Goal: Information Seeking & Learning: Understand process/instructions

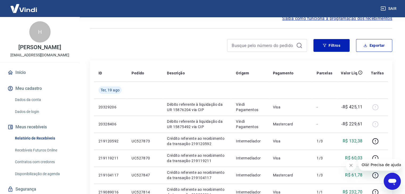
scroll to position [27, 0]
click at [38, 95] on button "Meu cadastro" at bounding box center [39, 89] width 67 height 12
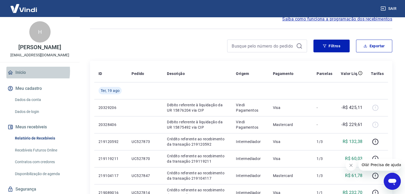
click at [24, 77] on link "Início" at bounding box center [39, 73] width 67 height 12
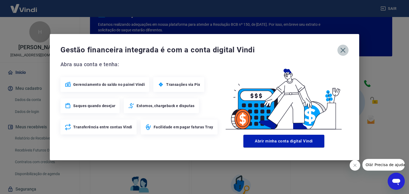
click at [344, 50] on icon "button" at bounding box center [343, 50] width 9 height 9
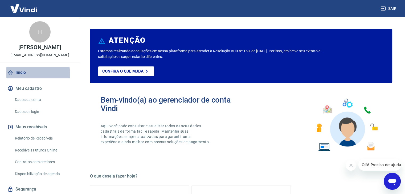
click at [16, 79] on link "Início" at bounding box center [39, 73] width 67 height 12
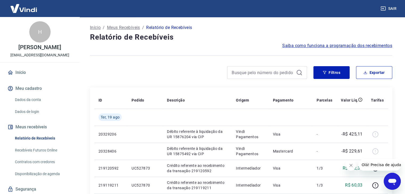
click at [97, 26] on p "Início" at bounding box center [95, 27] width 11 height 6
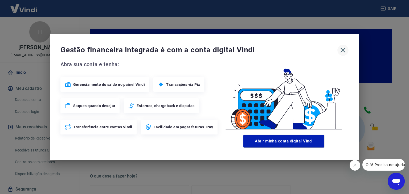
click at [343, 49] on icon "button" at bounding box center [343, 50] width 9 height 9
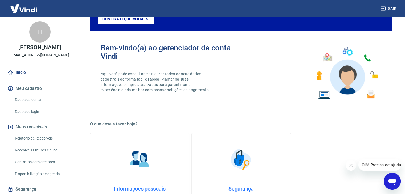
scroll to position [53, 0]
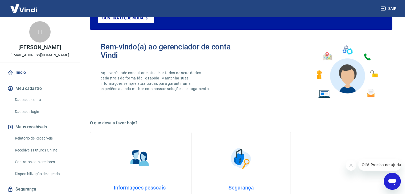
click at [45, 144] on link "Relatório de Recebíveis" at bounding box center [43, 138] width 60 height 11
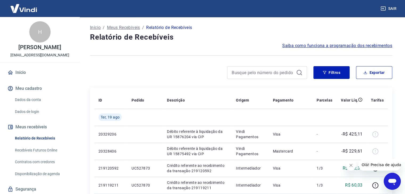
click at [318, 46] on span "Saiba como funciona a programação dos recebimentos" at bounding box center [337, 46] width 110 height 6
click at [25, 11] on img at bounding box center [23, 8] width 35 height 16
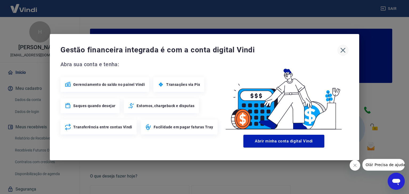
click at [340, 50] on icon "button" at bounding box center [343, 50] width 9 height 9
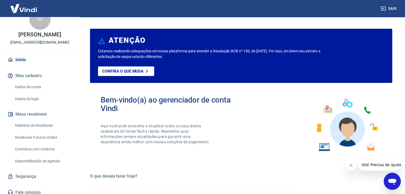
scroll to position [23, 0]
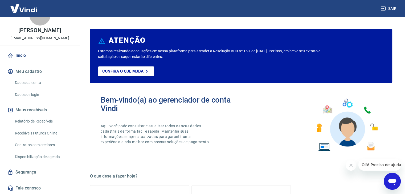
click at [24, 134] on link "Recebíveis Futuros Online" at bounding box center [43, 133] width 60 height 11
